Goal: Task Accomplishment & Management: Manage account settings

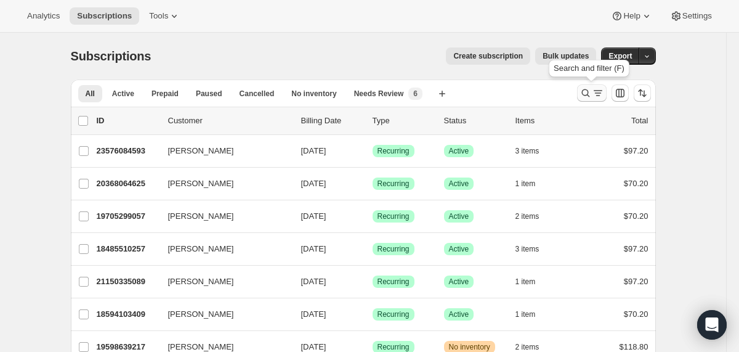
click at [581, 95] on icon "Search and filter results" at bounding box center [586, 93] width 12 height 12
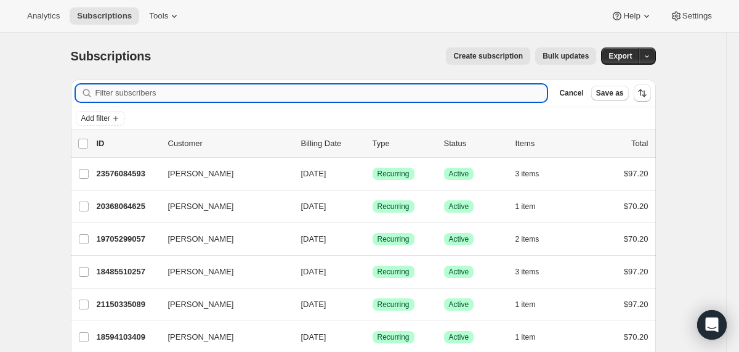
click at [453, 97] on input "Filter subscribers" at bounding box center [321, 92] width 452 height 17
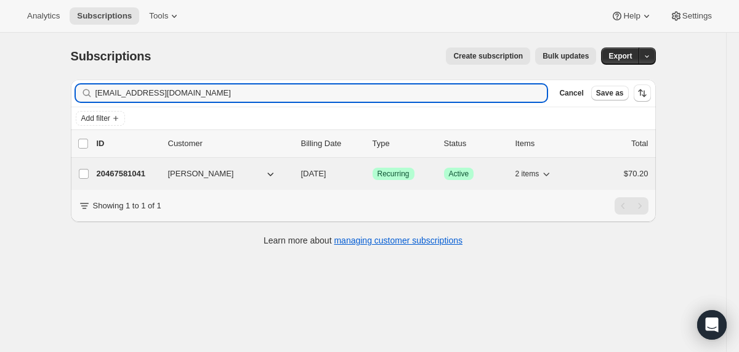
type input "[EMAIL_ADDRESS][DOMAIN_NAME]"
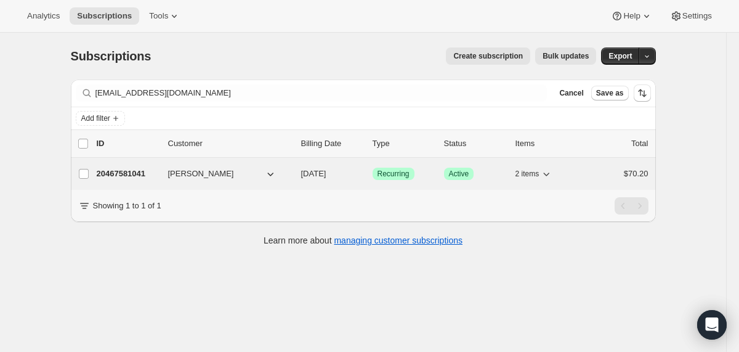
click at [299, 177] on div "20467581041 [PERSON_NAME] [DATE] Success Recurring Success Active 2 items $70.20" at bounding box center [373, 173] width 552 height 17
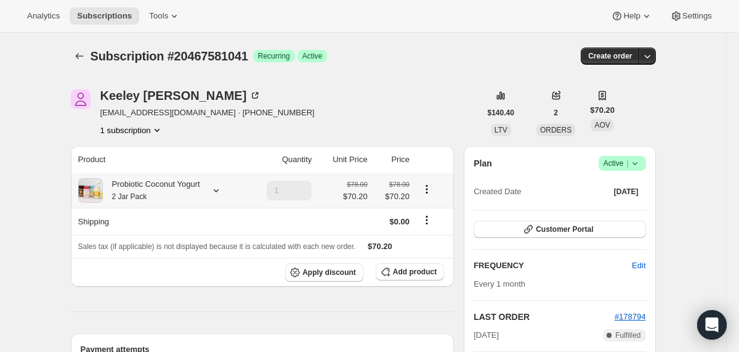
click at [196, 196] on div "Probiotic Coconut Yogurt 2 Jar Pack" at bounding box center [151, 190] width 97 height 25
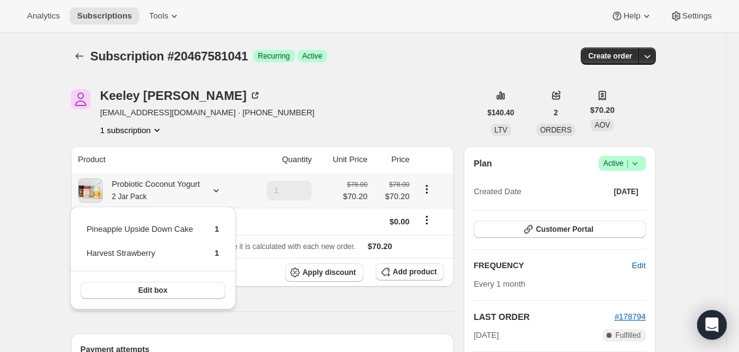
click at [196, 196] on div "Probiotic Coconut Yogurt 2 Jar Pack" at bounding box center [151, 190] width 97 height 25
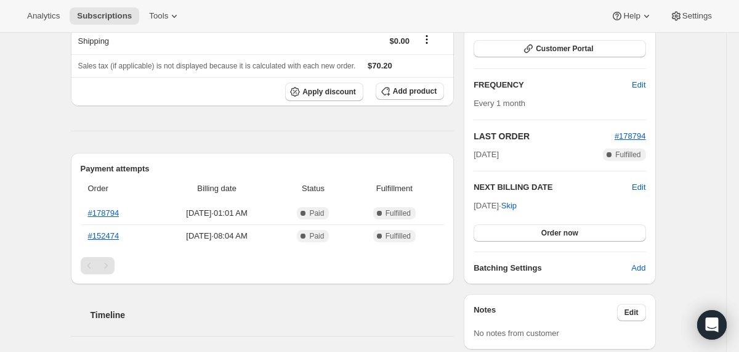
scroll to position [182, 0]
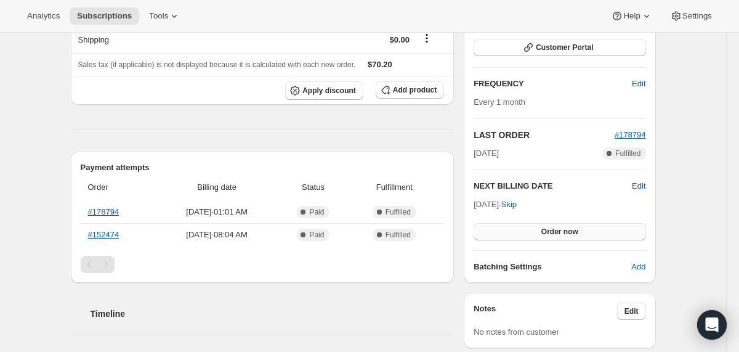
click at [512, 232] on button "Order now" at bounding box center [560, 231] width 172 height 17
click at [512, 232] on button "Click to confirm" at bounding box center [560, 231] width 172 height 17
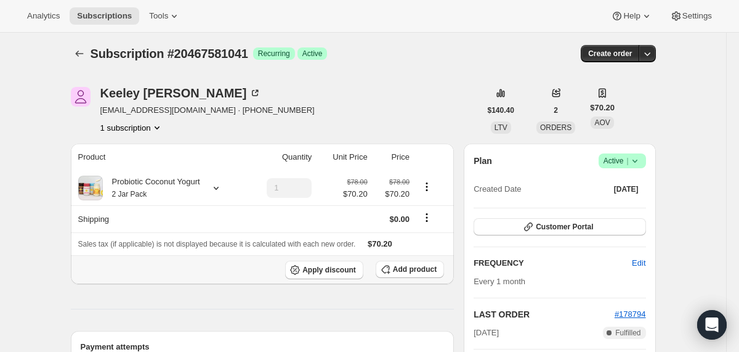
scroll to position [0, 0]
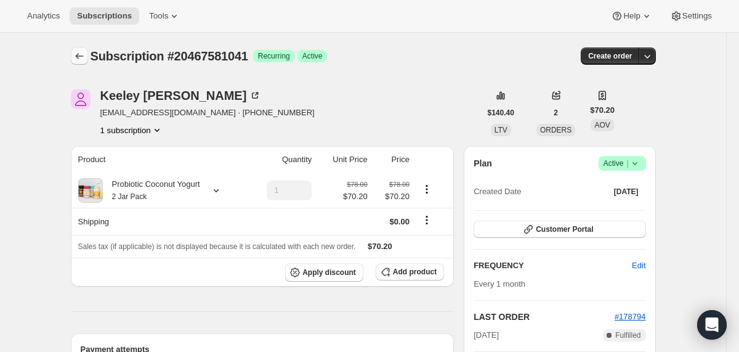
click at [81, 54] on icon "Subscriptions" at bounding box center [79, 56] width 12 height 12
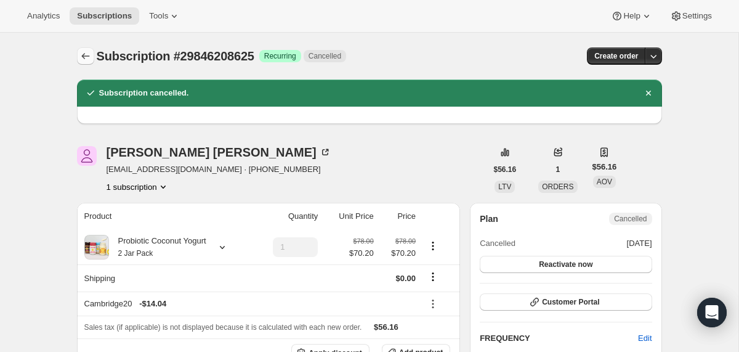
click at [87, 55] on icon "Subscriptions" at bounding box center [85, 56] width 12 height 12
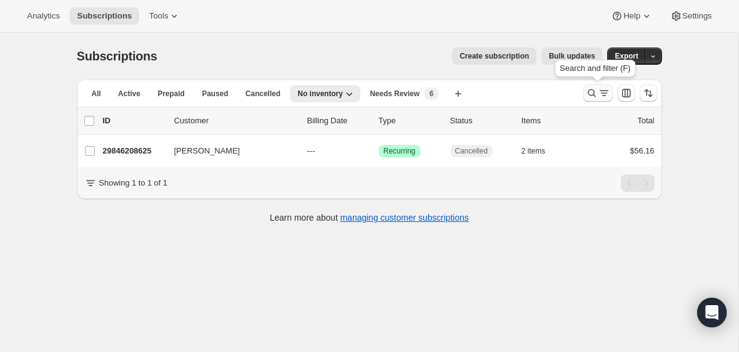
click at [593, 94] on icon "Search and filter results" at bounding box center [592, 93] width 12 height 12
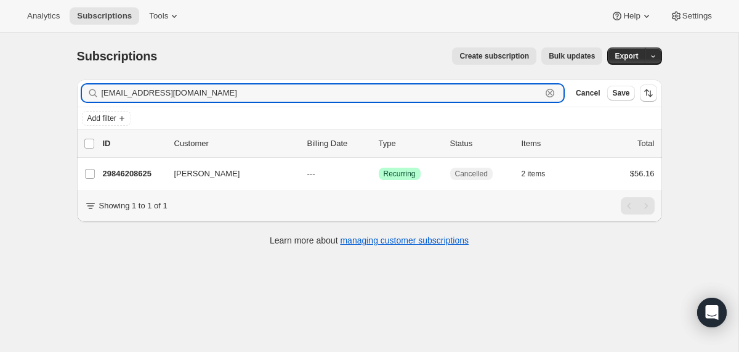
click at [546, 92] on icon "button" at bounding box center [550, 93] width 12 height 12
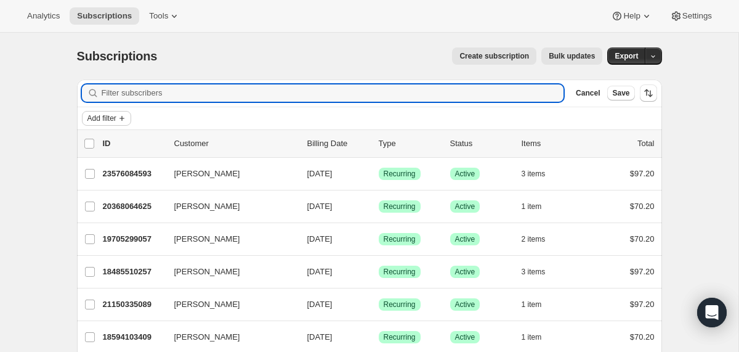
click at [113, 118] on span "Add filter" at bounding box center [101, 118] width 29 height 10
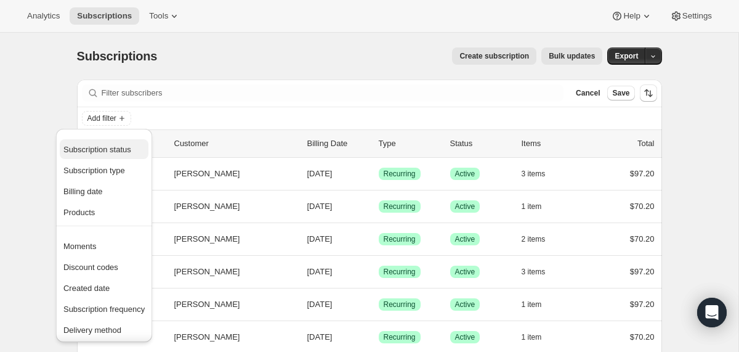
click at [112, 151] on span "Subscription status" at bounding box center [97, 149] width 68 height 9
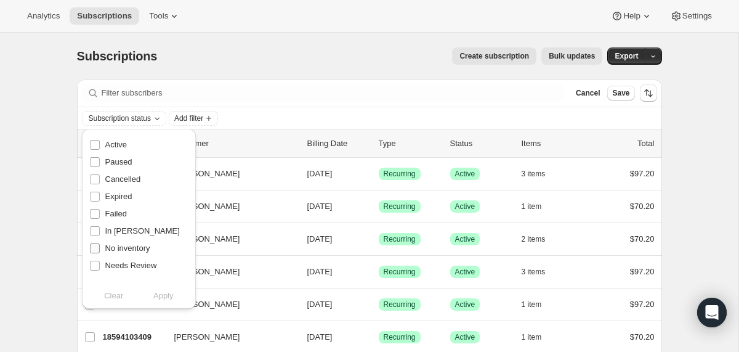
click at [128, 251] on span "No inventory" at bounding box center [127, 247] width 45 height 9
click at [100, 251] on input "No inventory" at bounding box center [95, 248] width 10 height 10
checkbox input "true"
click at [164, 294] on span "Apply" at bounding box center [163, 296] width 20 height 12
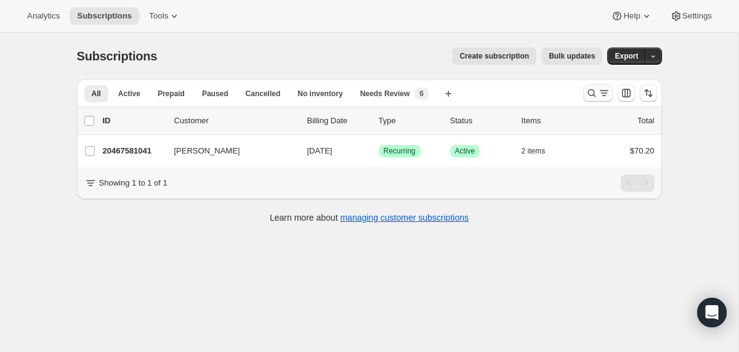
click at [589, 91] on icon "Search and filter results" at bounding box center [592, 93] width 12 height 12
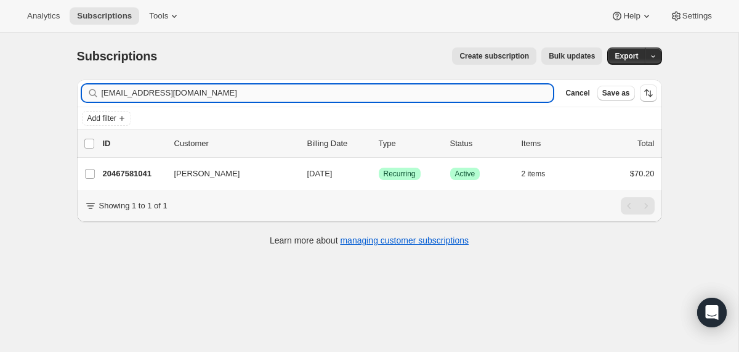
click at [476, 94] on input "[EMAIL_ADDRESS][DOMAIN_NAME]" at bounding box center [328, 92] width 452 height 17
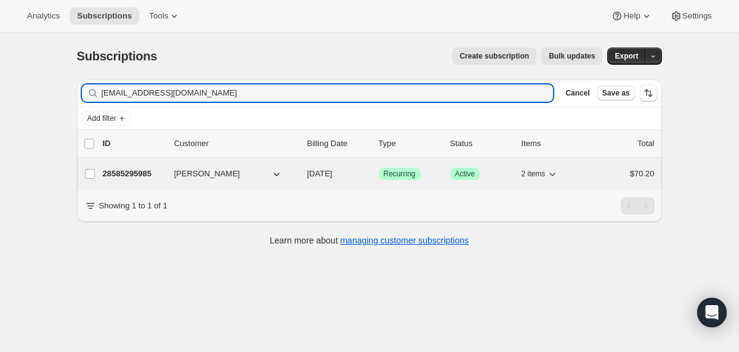
type input "ditalinidingding@gmail.com"
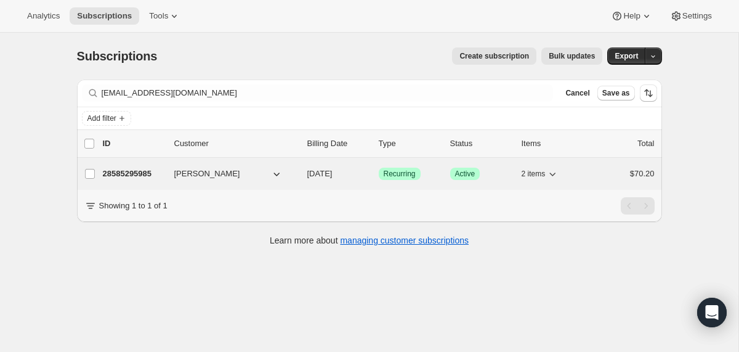
click at [304, 174] on div "28585295985 Tacita Johnson 10/30/2025 Success Recurring Success Active 2 items …" at bounding box center [379, 173] width 552 height 17
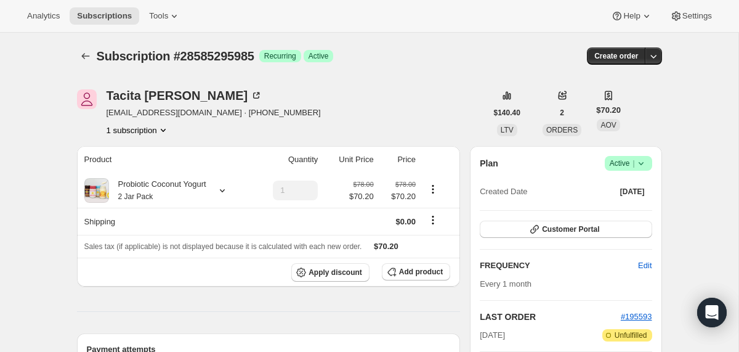
click at [642, 169] on icon at bounding box center [641, 163] width 12 height 12
click at [627, 206] on span "Cancel subscription" at bounding box center [624, 208] width 70 height 9
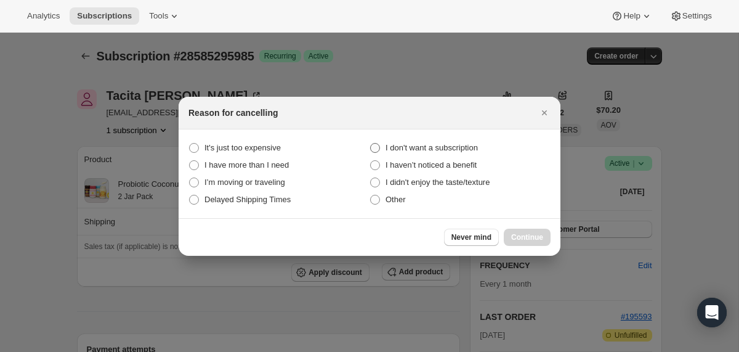
click at [442, 152] on span "I don't want a subscription" at bounding box center [432, 148] width 92 height 12
click at [371, 144] on subscription "I don't want a subscription" at bounding box center [370, 143] width 1 height 1
radio subscription "true"
click at [532, 239] on span "Continue" at bounding box center [527, 237] width 32 height 10
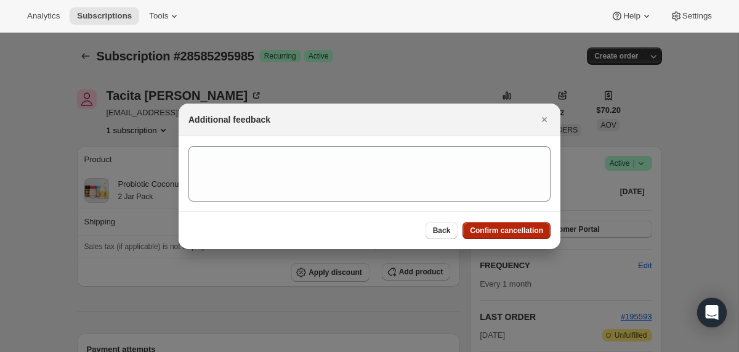
click at [518, 230] on span "Confirm cancellation" at bounding box center [506, 230] width 73 height 10
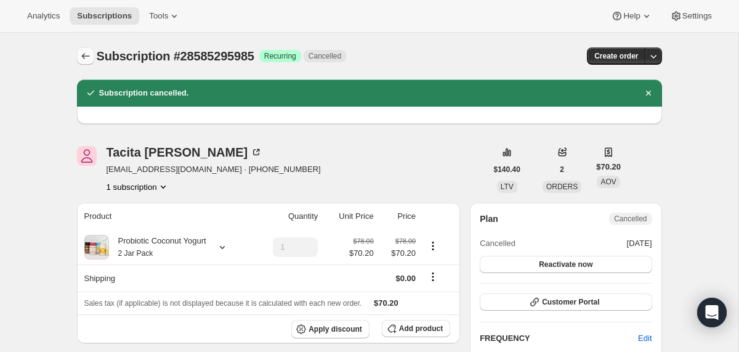
click at [86, 60] on icon "Subscriptions" at bounding box center [85, 56] width 12 height 12
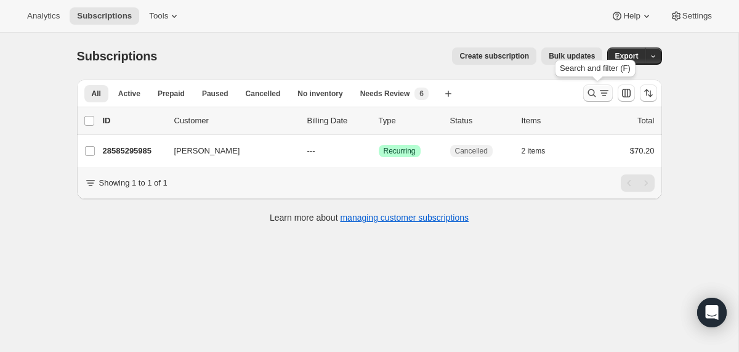
click at [592, 92] on icon "Search and filter results" at bounding box center [592, 93] width 12 height 12
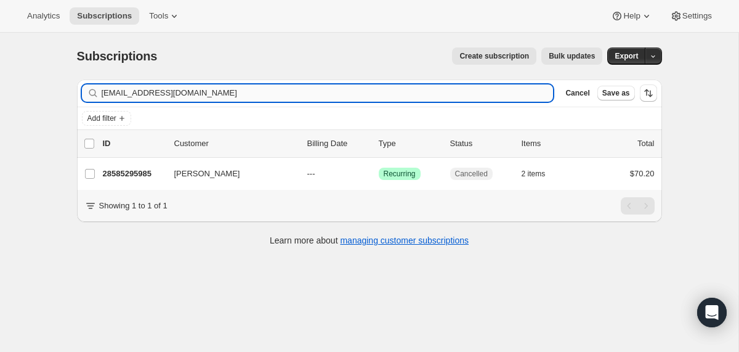
click at [510, 90] on input "ditalinidingding@gmail.com" at bounding box center [328, 92] width 452 height 17
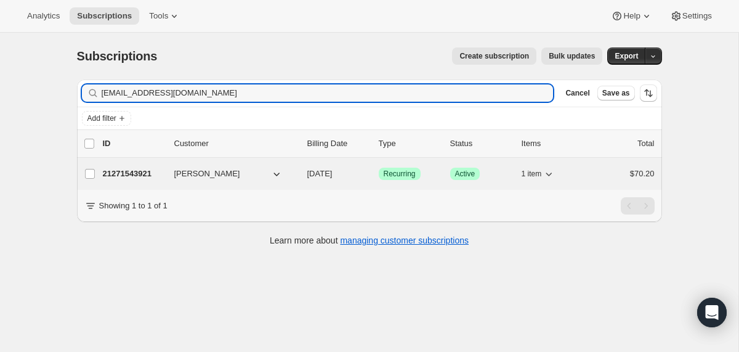
type input "cheleanne71@gmail.com"
click at [306, 182] on div "21271543921 Michele McMullen 11/08/2025 Success Recurring Success Active 1 item…" at bounding box center [379, 173] width 552 height 17
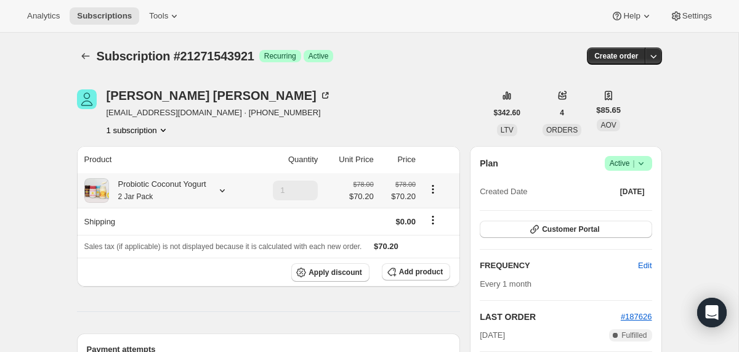
click at [229, 187] on icon at bounding box center [222, 190] width 12 height 12
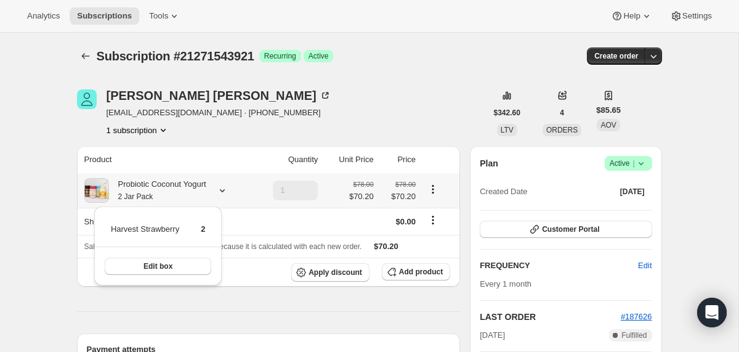
click at [229, 187] on icon at bounding box center [222, 190] width 12 height 12
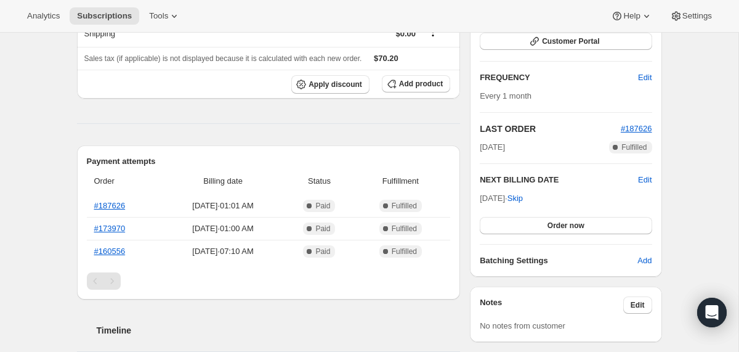
scroll to position [189, 0]
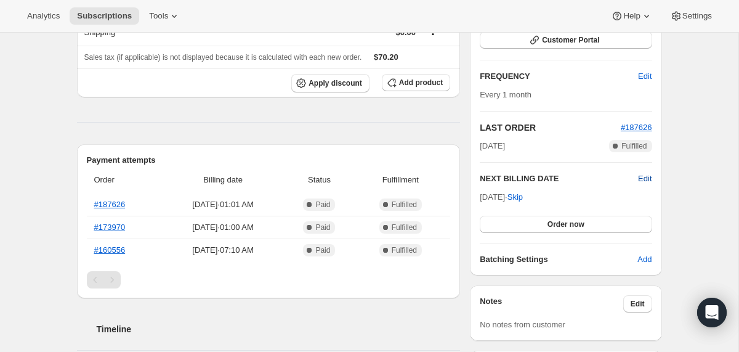
click at [646, 180] on span "Edit" at bounding box center [645, 178] width 14 height 12
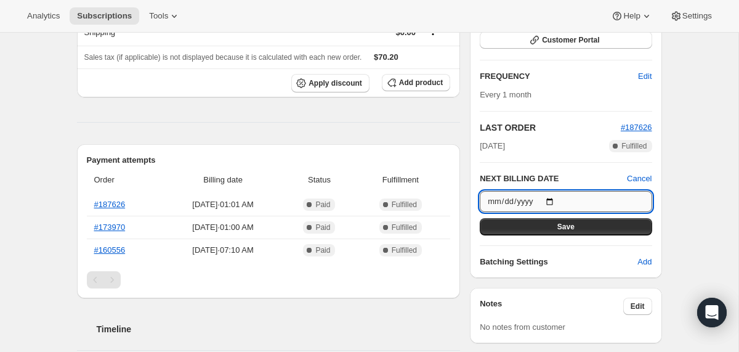
click at [556, 201] on input "2025-11-08" at bounding box center [566, 201] width 172 height 21
type input "2025-10-08"
click at [554, 228] on button "Save" at bounding box center [566, 226] width 172 height 17
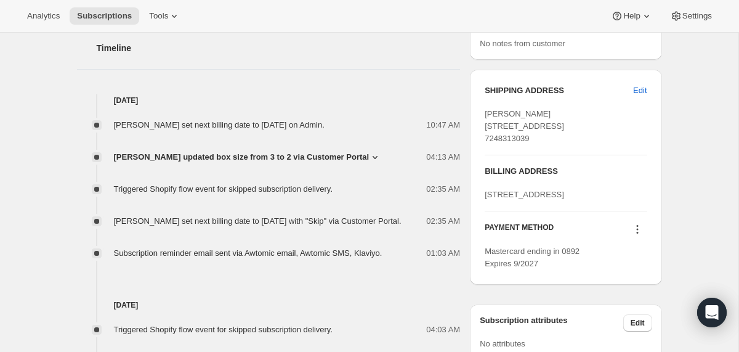
scroll to position [525, 0]
click at [274, 164] on span "Michele McMullen updated box size from 3 to 2 via Customer Portal" at bounding box center [242, 158] width 256 height 12
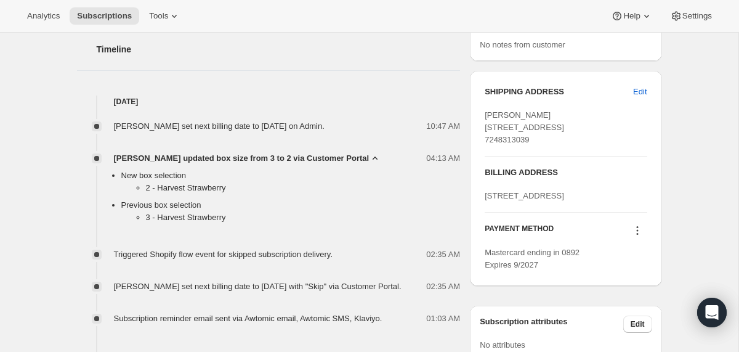
click at [274, 164] on span "Michele McMullen updated box size from 3 to 2 via Customer Portal" at bounding box center [242, 158] width 256 height 12
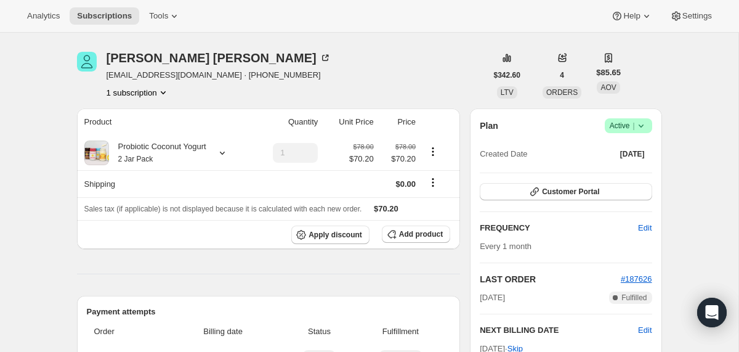
scroll to position [132, 0]
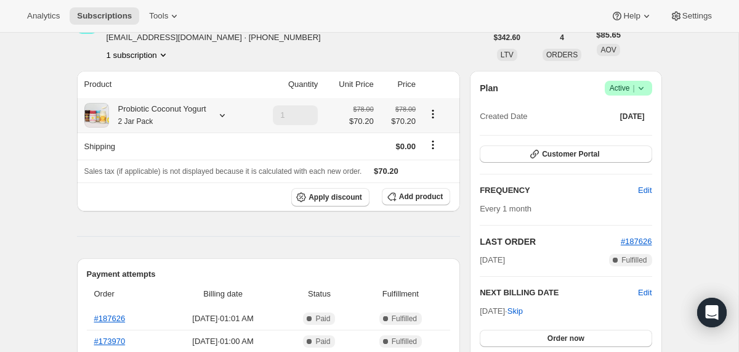
click at [229, 118] on icon at bounding box center [222, 115] width 12 height 12
